Goal: Task Accomplishment & Management: Manage account settings

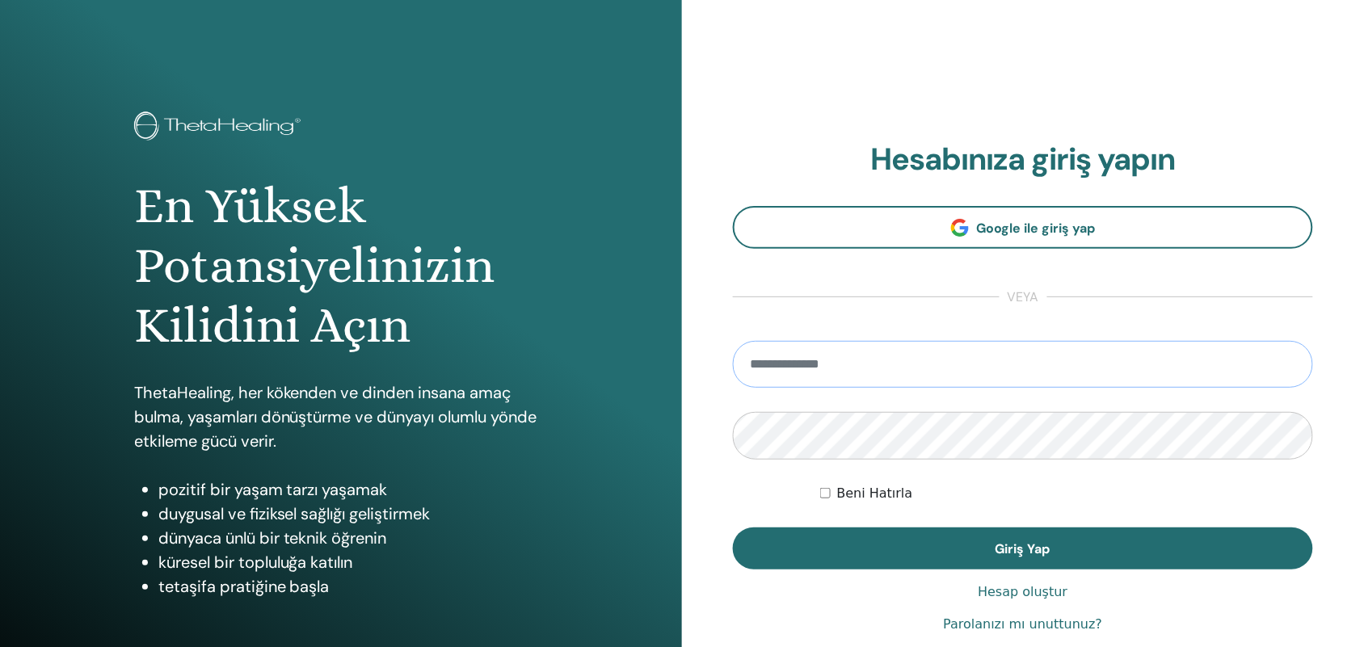
type input "**********"
click at [983, 553] on button "Giriş Yap" at bounding box center [1023, 548] width 580 height 42
type input "**********"
click at [942, 543] on button "Giriş Yap" at bounding box center [1023, 548] width 580 height 42
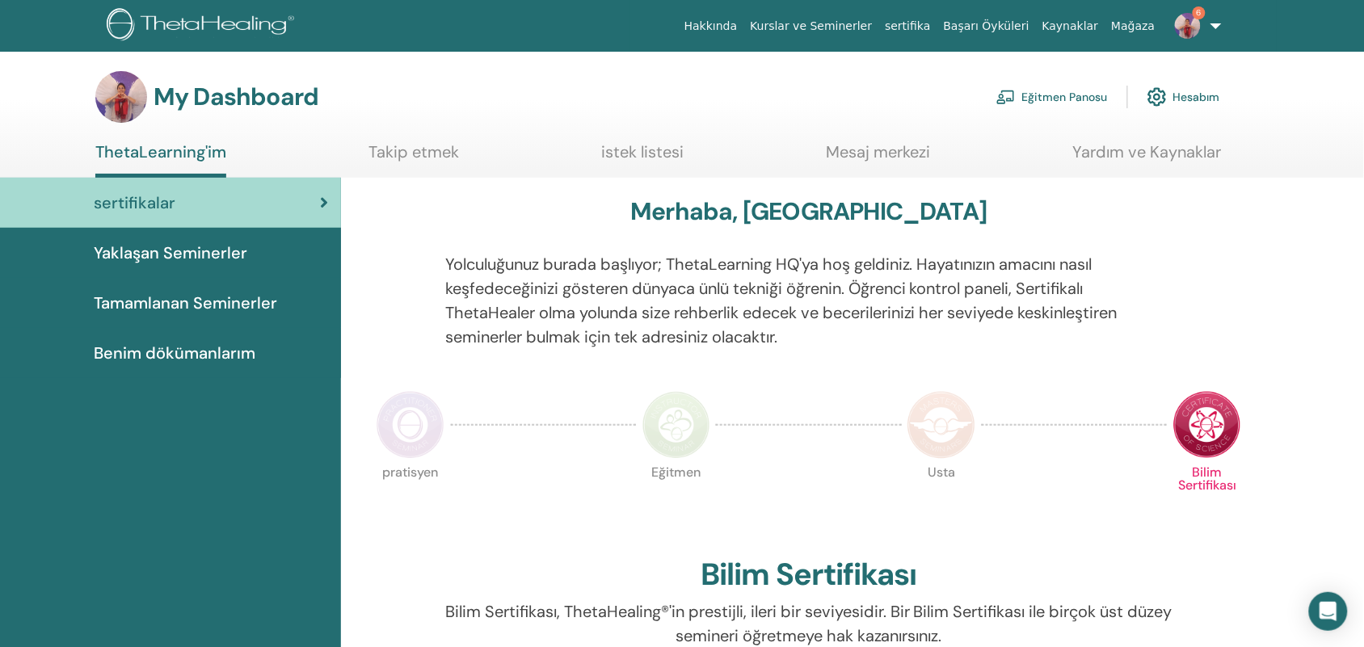
click at [1072, 95] on link "Eğitmen Panosu" at bounding box center [1051, 97] width 111 height 36
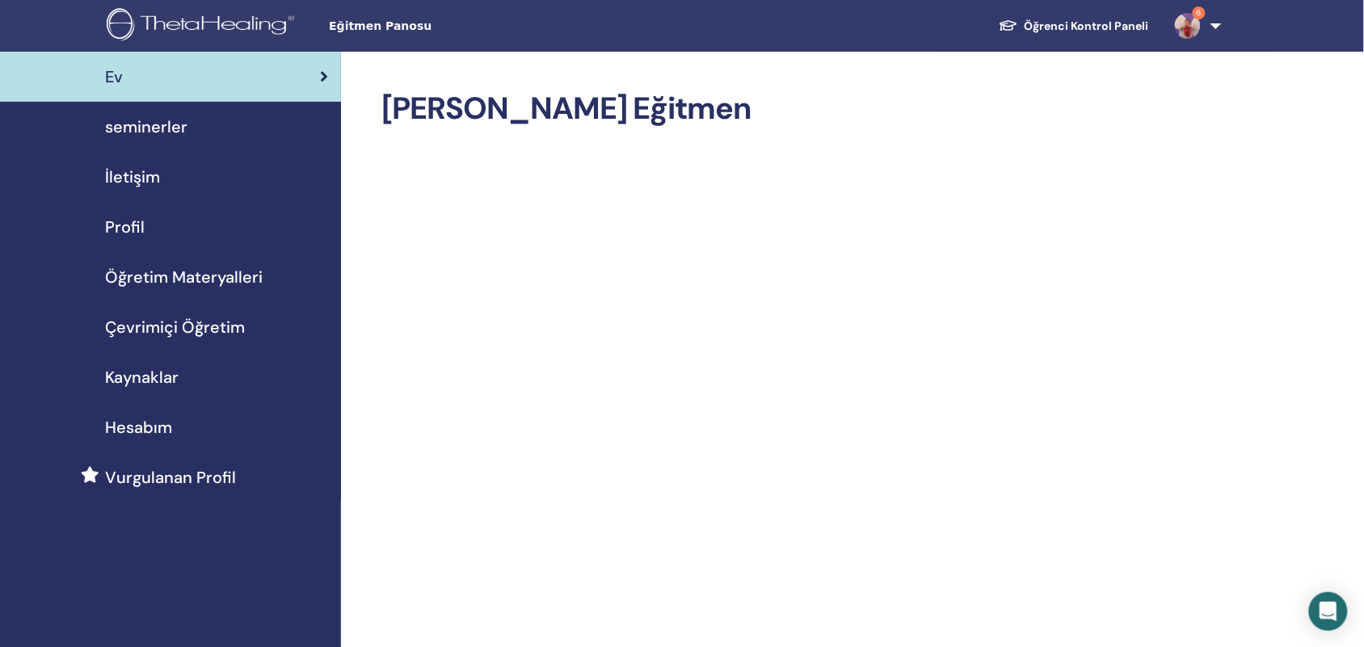
click at [174, 133] on span "seminerler" at bounding box center [146, 127] width 82 height 24
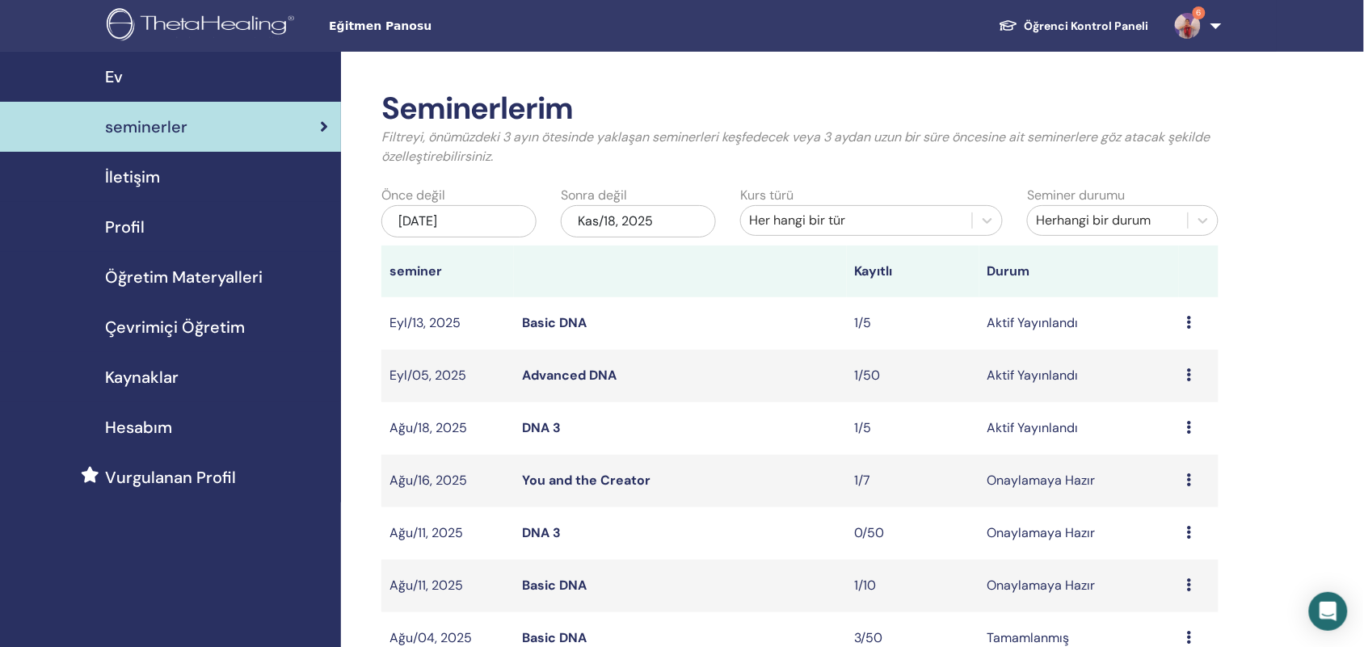
click at [1189, 428] on icon at bounding box center [1189, 427] width 5 height 13
click at [1193, 482] on link "katılımcılar" at bounding box center [1165, 489] width 65 height 17
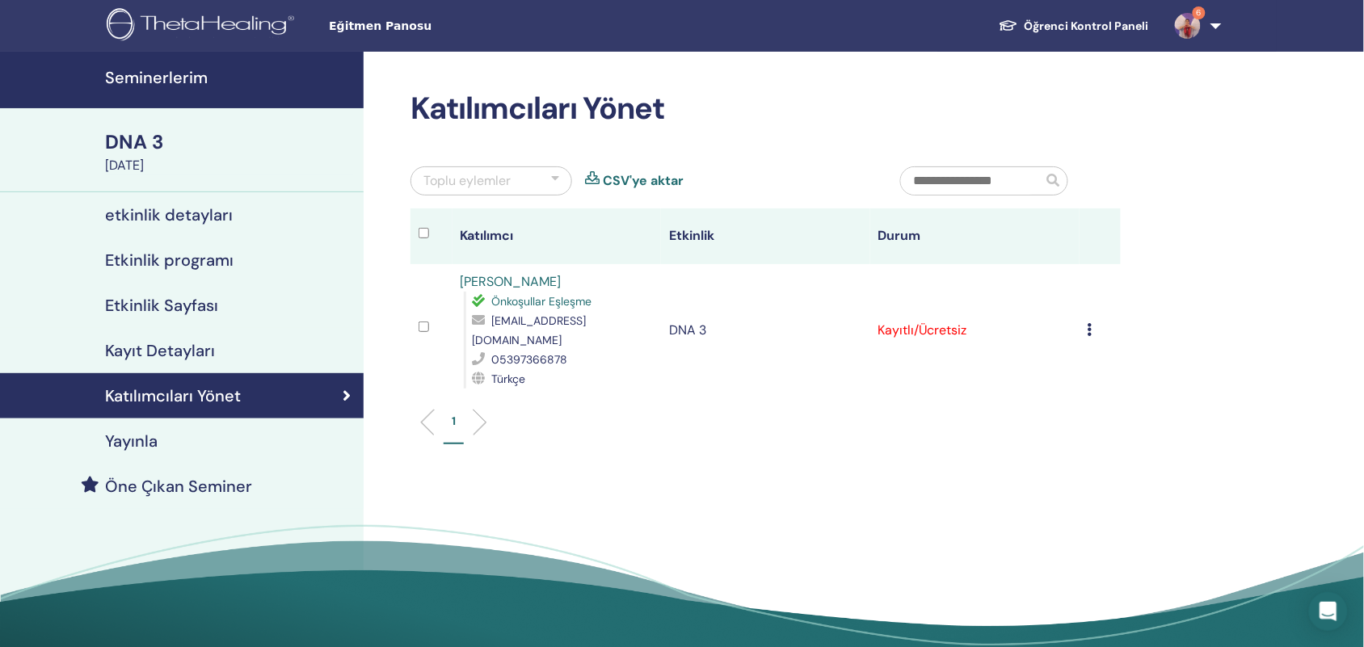
click at [1103, 321] on div "Kaydı İptal Et Otomatik onaylama Ücretli Olarak İşaretle Ödenmemiş olarak işare…" at bounding box center [1100, 330] width 26 height 19
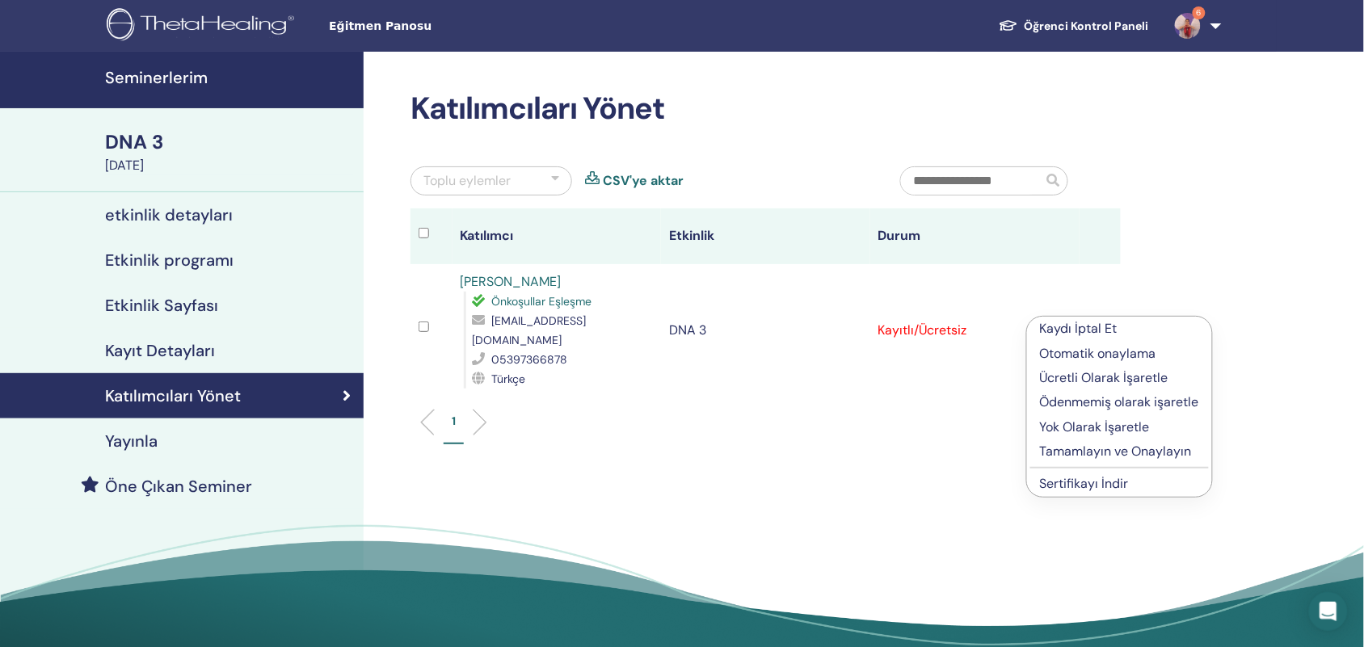
click at [1145, 370] on p "Ücretli Olarak İşaretle" at bounding box center [1119, 377] width 159 height 19
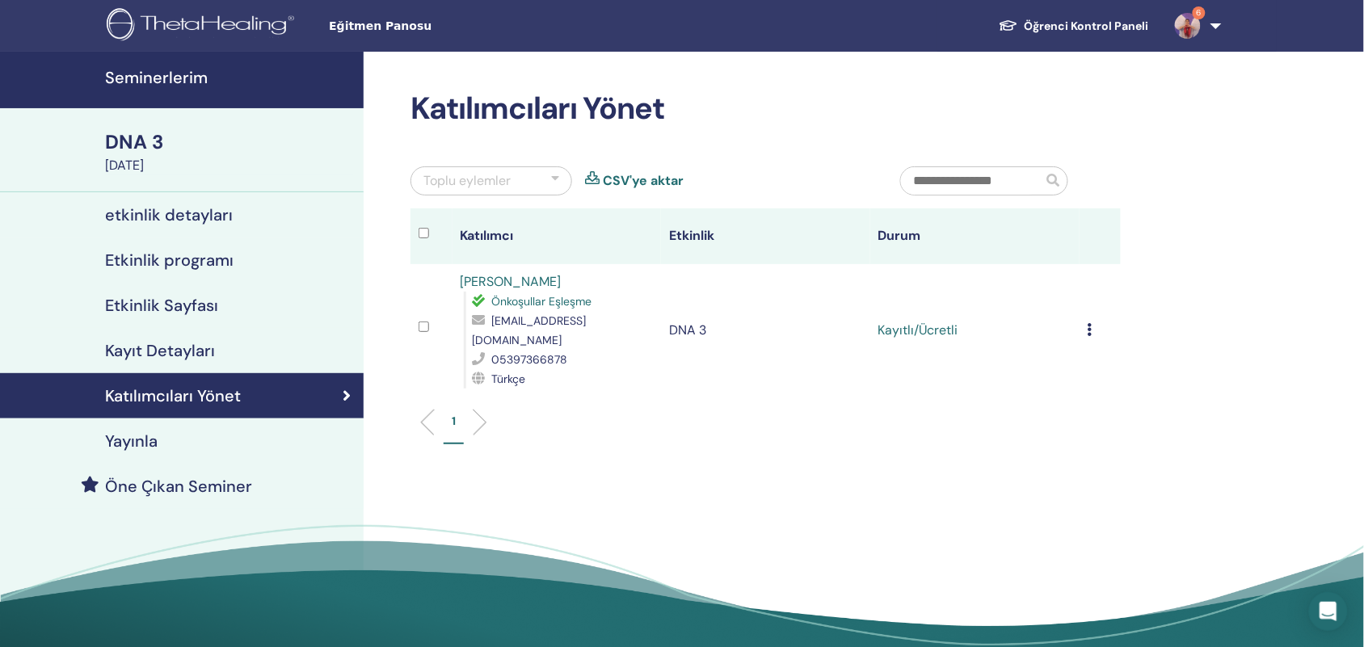
click at [188, 467] on link "Öne Çıkan Seminer" at bounding box center [182, 486] width 364 height 45
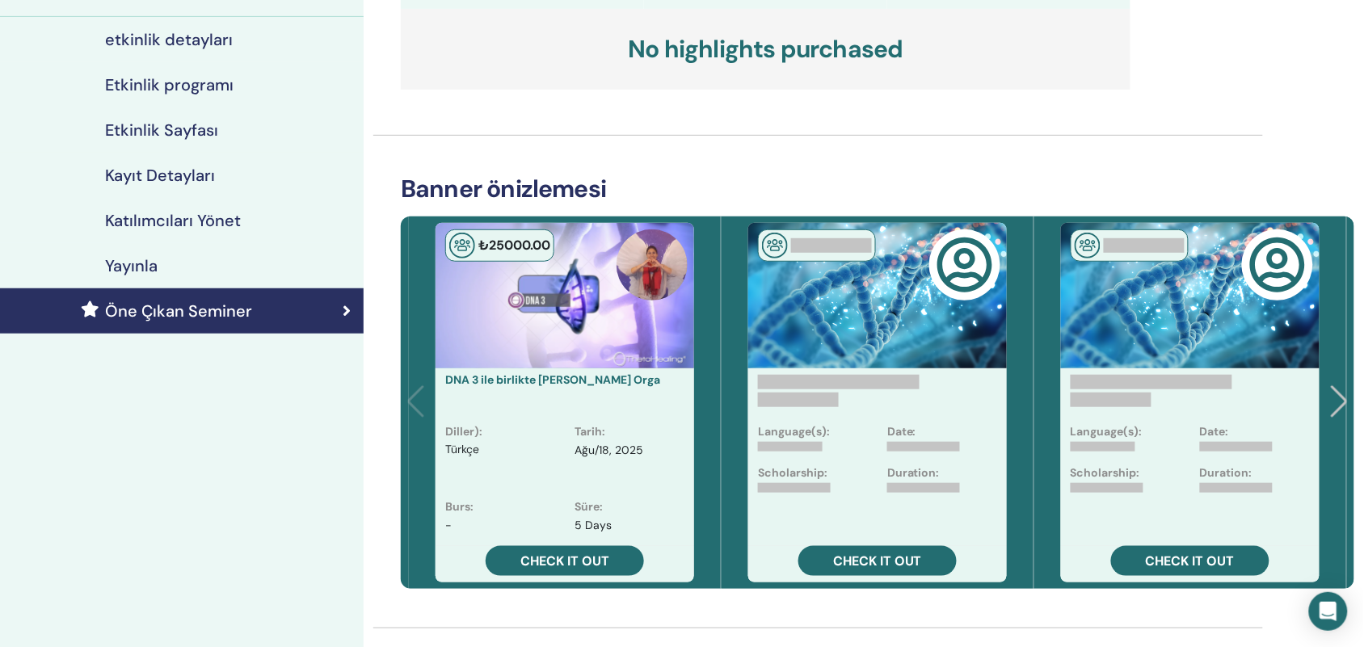
scroll to position [179, 0]
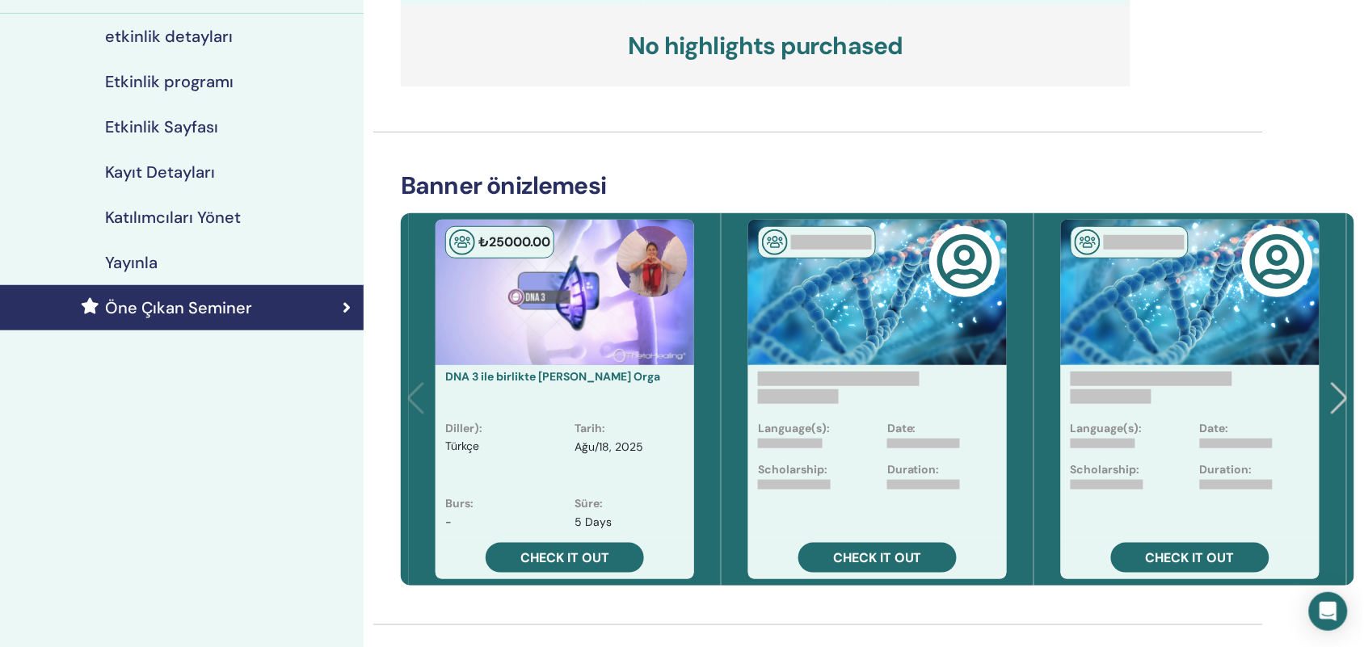
click at [519, 307] on div "₺ 25000 .00" at bounding box center [564, 292] width 258 height 145
click at [168, 123] on h4 "Etkinlik Sayfası" at bounding box center [161, 126] width 113 height 19
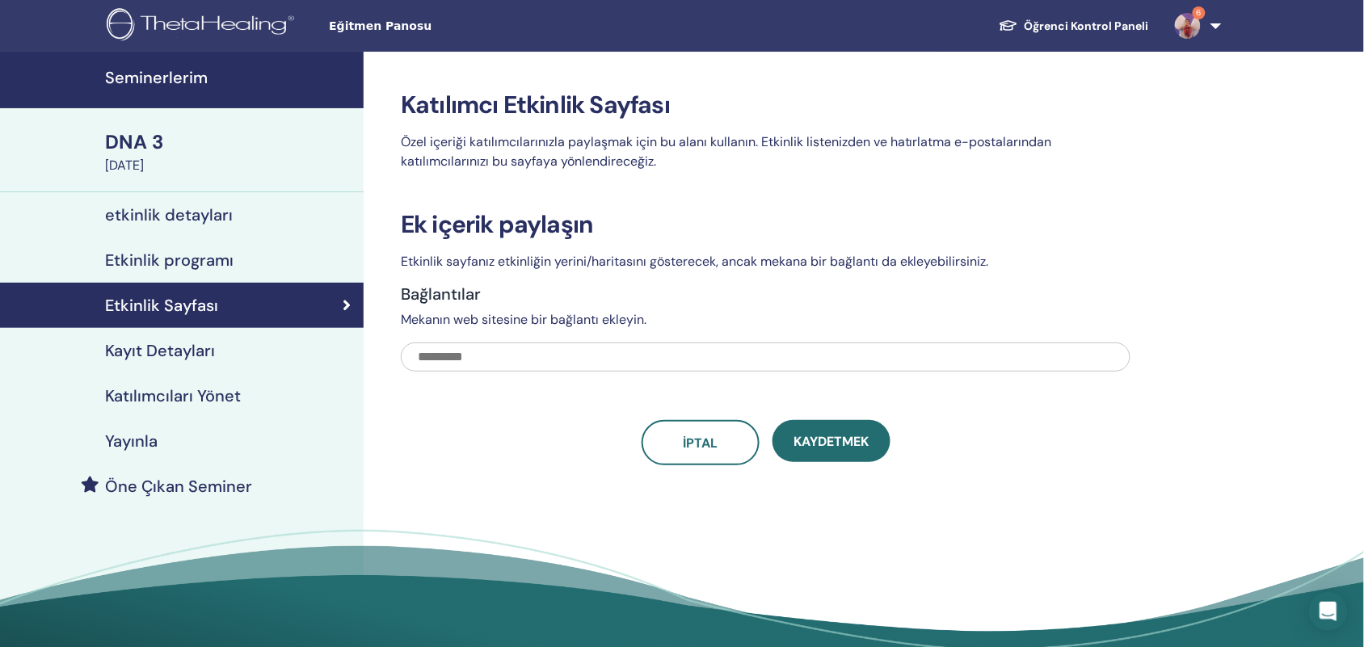
click at [119, 146] on div "DNA 3" at bounding box center [229, 141] width 249 height 27
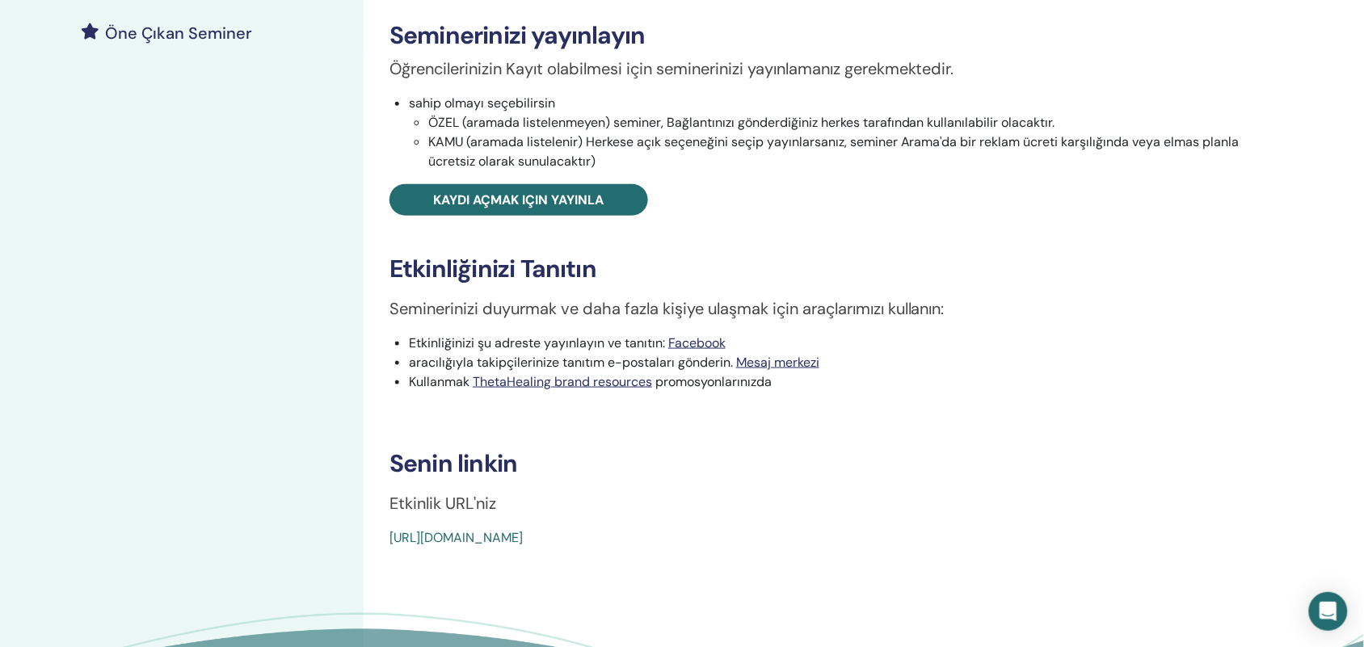
scroll to position [469, 0]
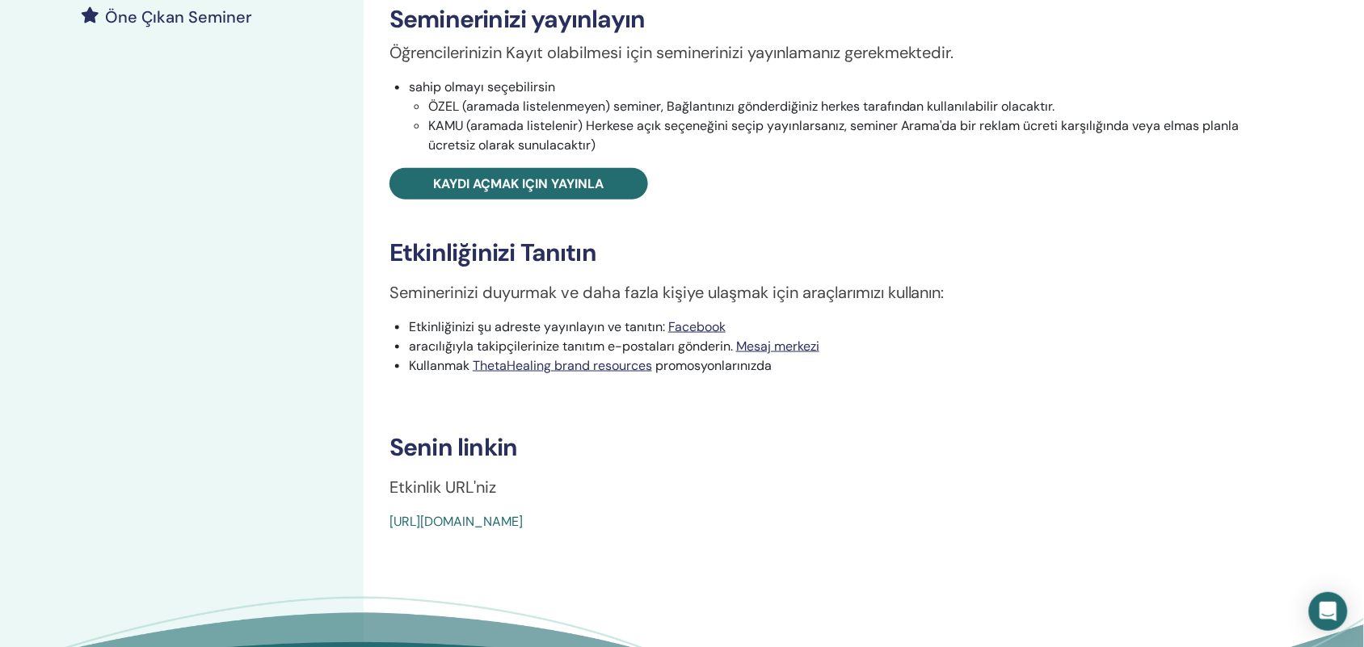
click at [444, 519] on link "https://www.thetahealing.com/seminar-375103-details.html" at bounding box center [455, 522] width 133 height 17
click at [449, 527] on link "https://www.thetahealing.com/seminar-375103-details.html" at bounding box center [455, 522] width 133 height 17
